Goal: Task Accomplishment & Management: Use online tool/utility

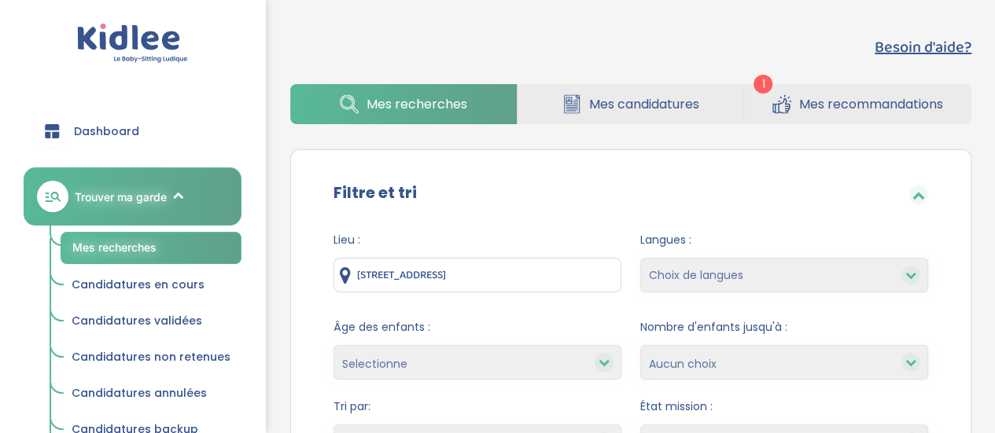
click at [794, 92] on link "Mes recommandations" at bounding box center [857, 104] width 227 height 40
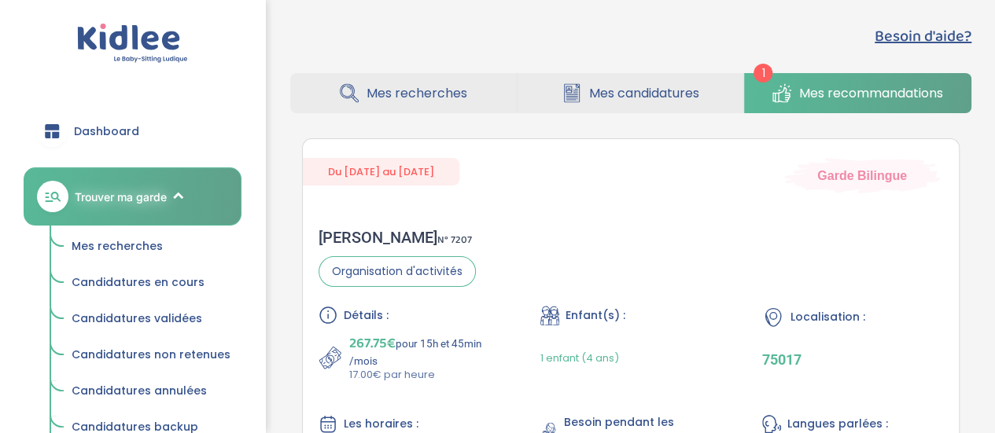
scroll to position [8, 0]
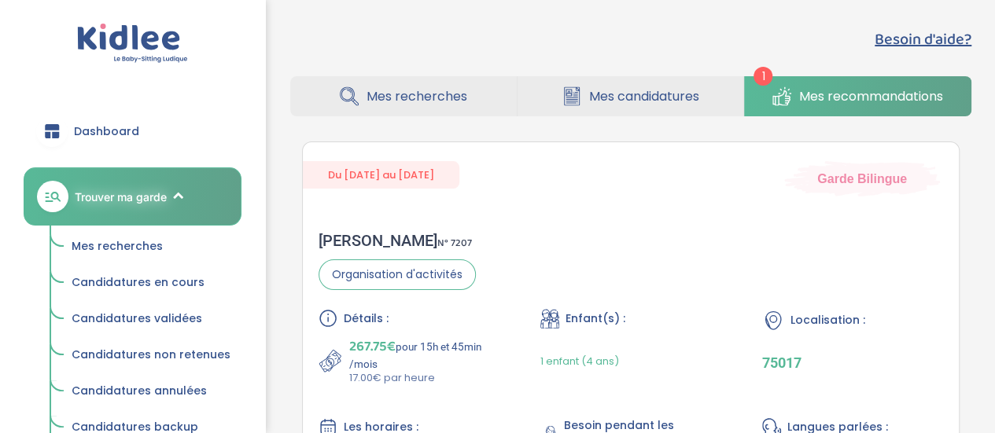
click at [994, 105] on html "trouver ma garde Dashboard Mon profil Mes famille Mes documents Dashboard Trouv…" at bounding box center [497, 313] width 995 height 642
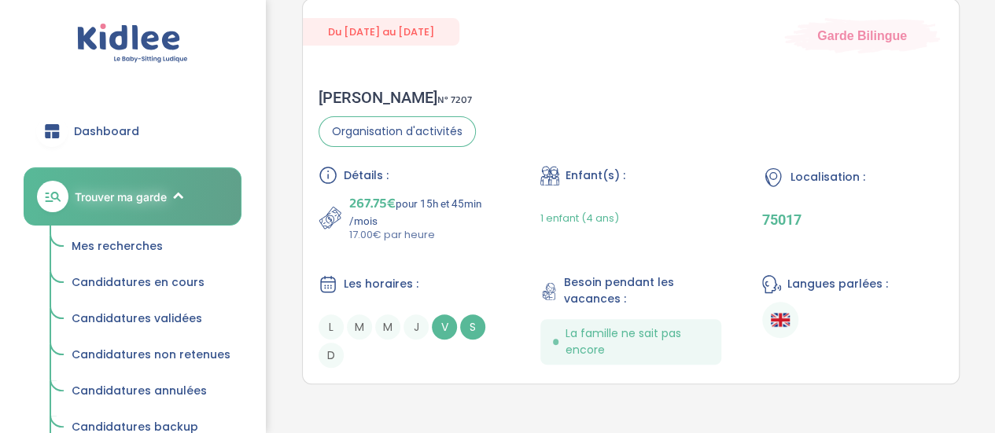
scroll to position [150, 0]
click at [670, 306] on span "Besoin pendant les vacances :" at bounding box center [642, 291] width 157 height 33
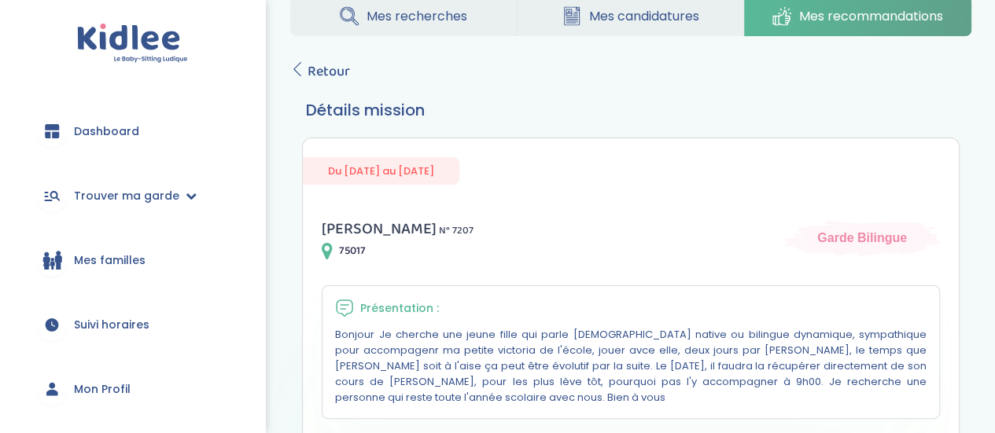
scroll to position [13, 0]
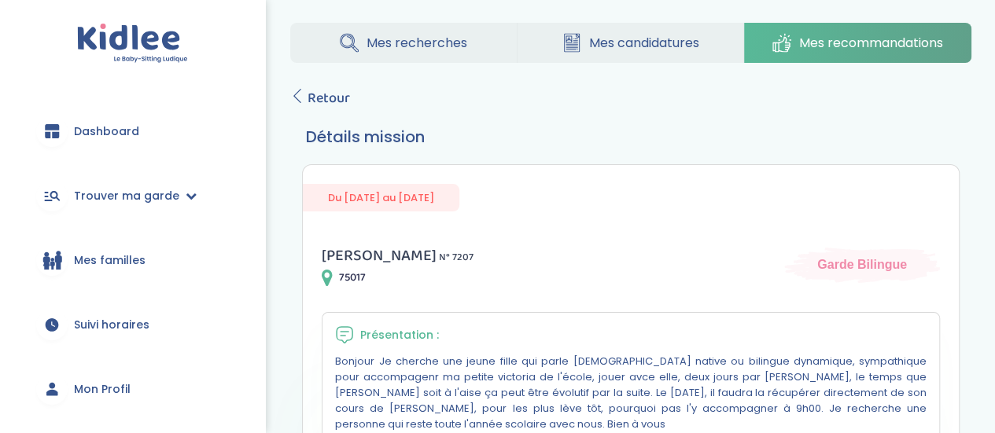
click at [302, 94] on icon at bounding box center [297, 96] width 14 height 14
